Goal: Transaction & Acquisition: Book appointment/travel/reservation

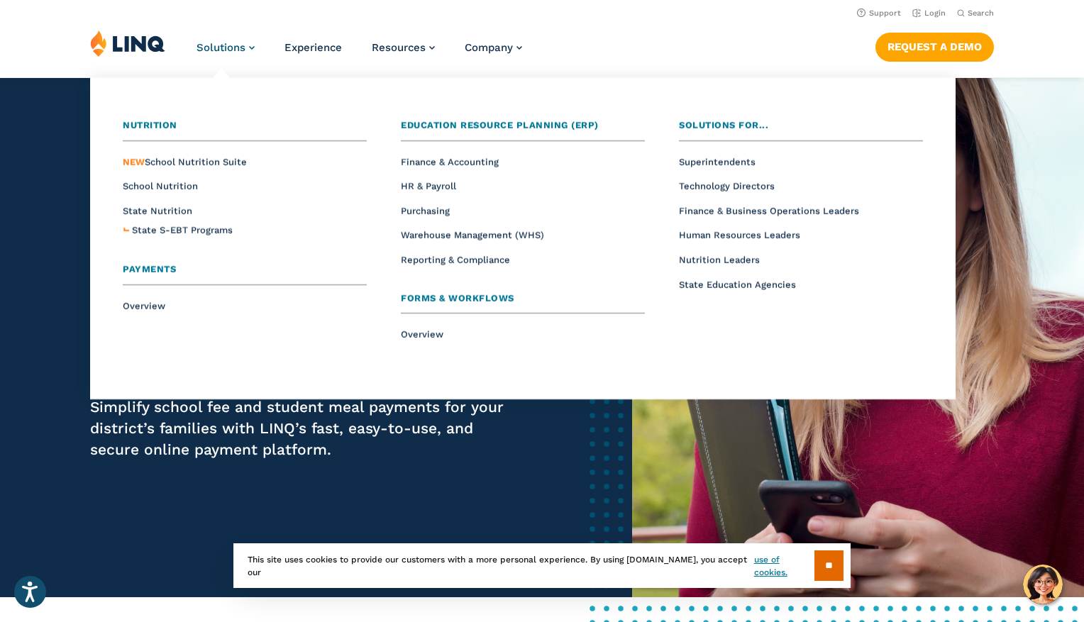
click at [243, 43] on span "Solutions" at bounding box center [221, 47] width 49 height 13
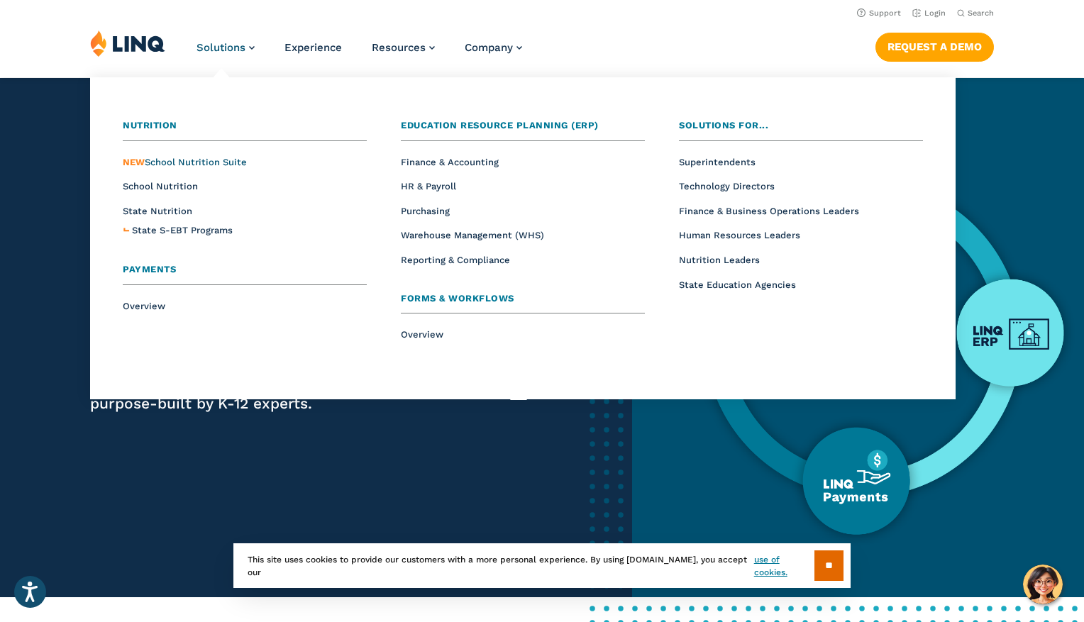
click at [166, 158] on span "NEW School Nutrition Suite" at bounding box center [185, 162] width 124 height 11
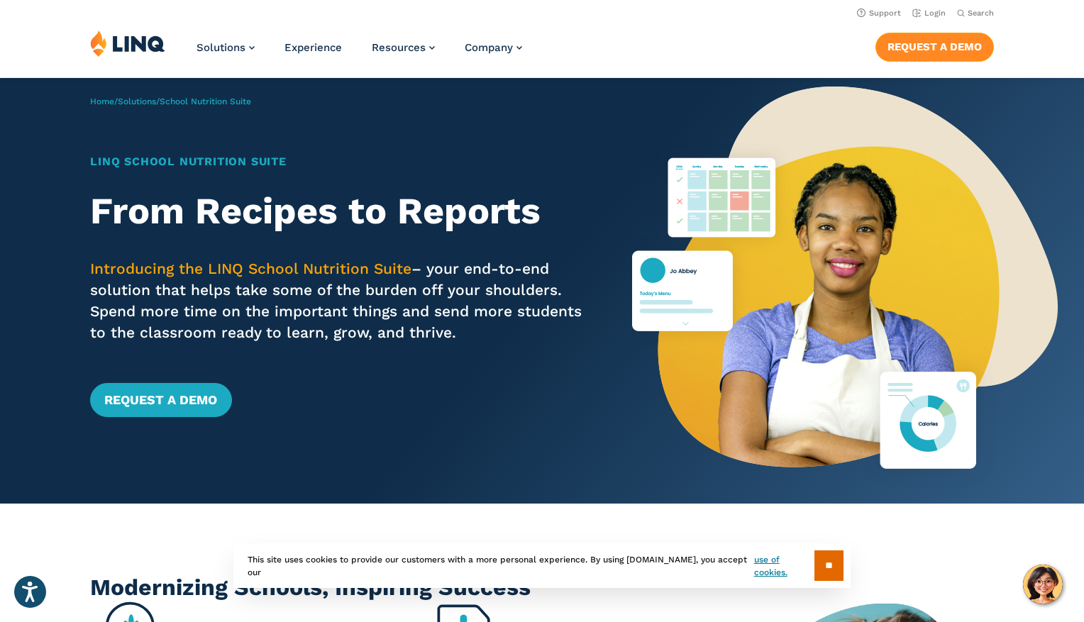
click at [950, 53] on link "Request a Demo" at bounding box center [935, 47] width 119 height 28
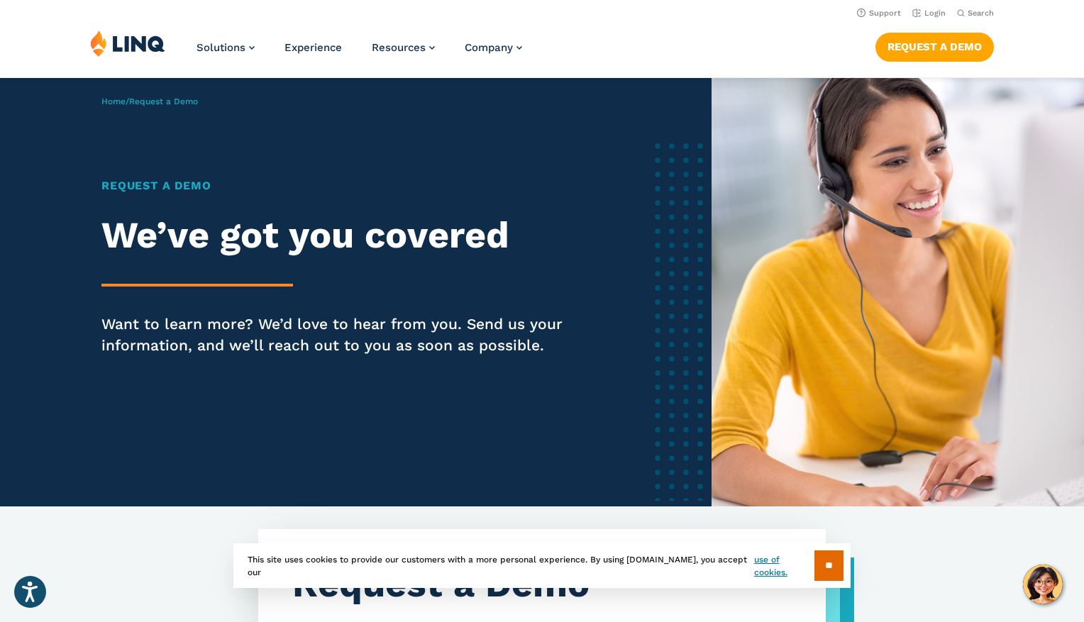
click at [759, 43] on div "Solutions Nutrition Overview NEW School Nutrition Suite School Nutrition State …" at bounding box center [542, 53] width 1084 height 47
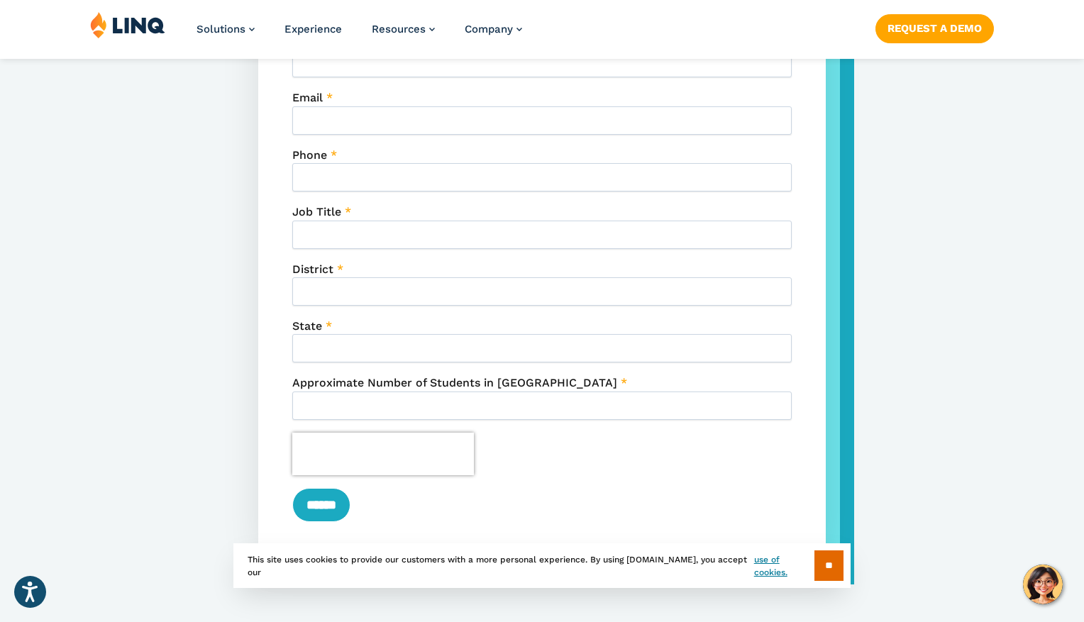
scroll to position [717, 0]
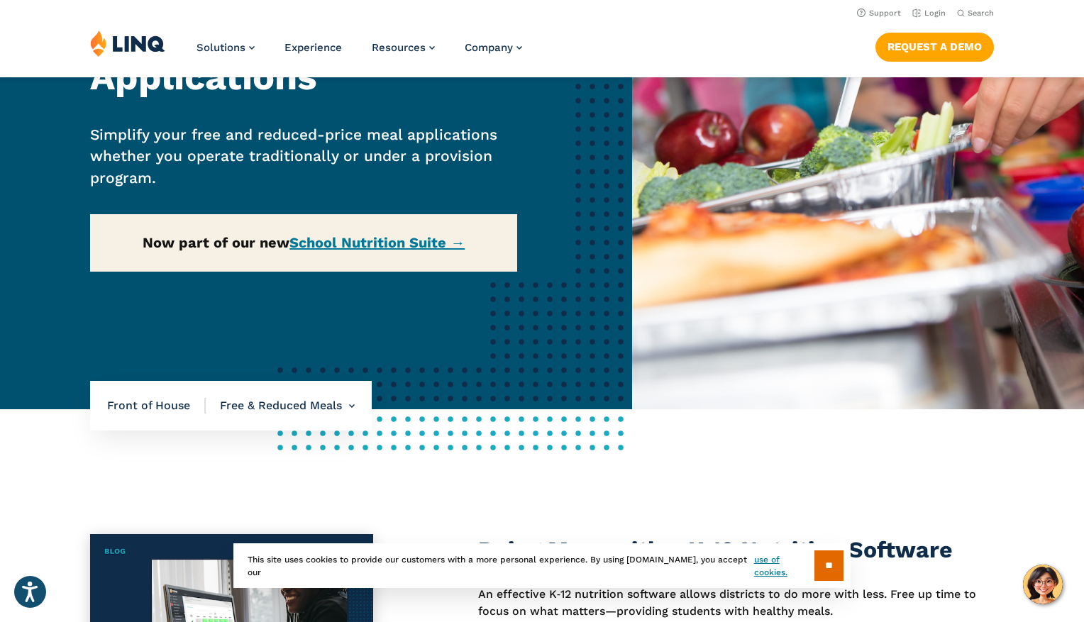
scroll to position [105, 0]
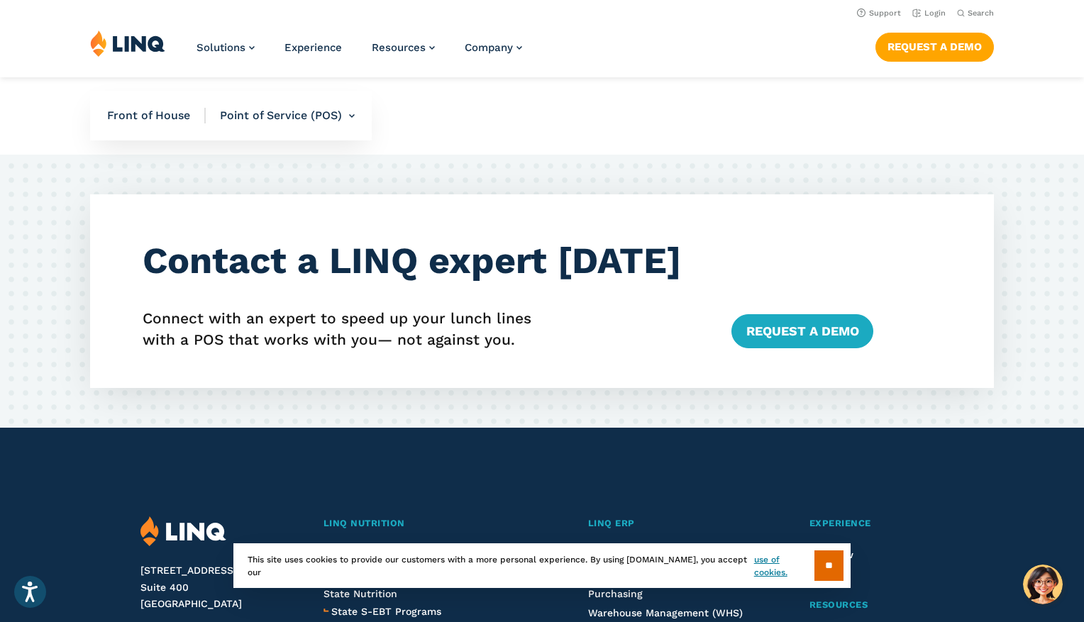
scroll to position [2441, 0]
